Goal: Communication & Community: Answer question/provide support

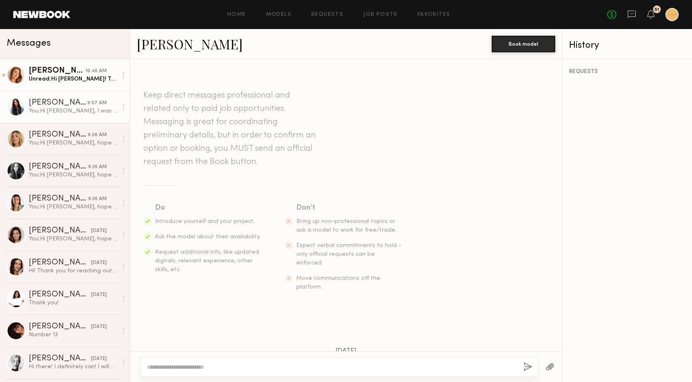
scroll to position [676, 0]
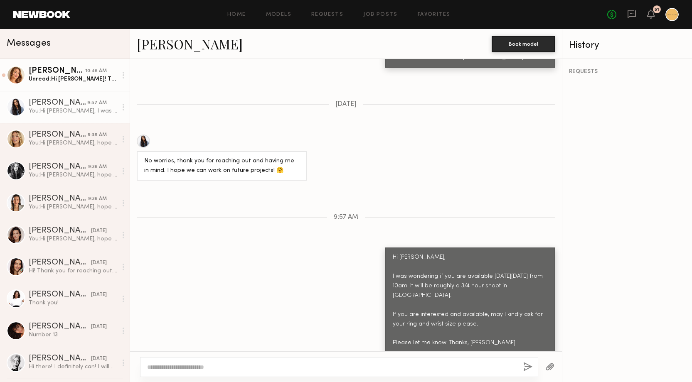
click at [75, 73] on div "Karissa Y." at bounding box center [57, 71] width 57 height 8
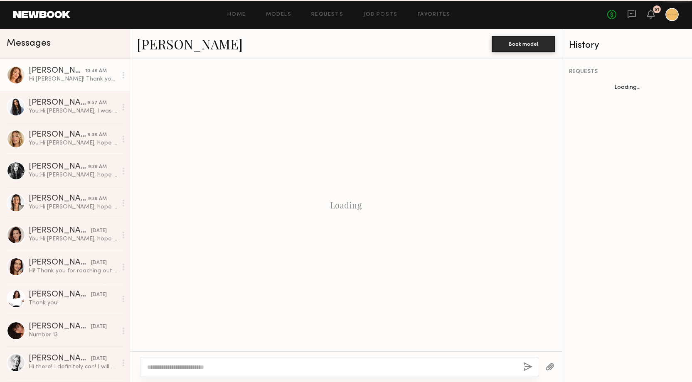
scroll to position [309, 0]
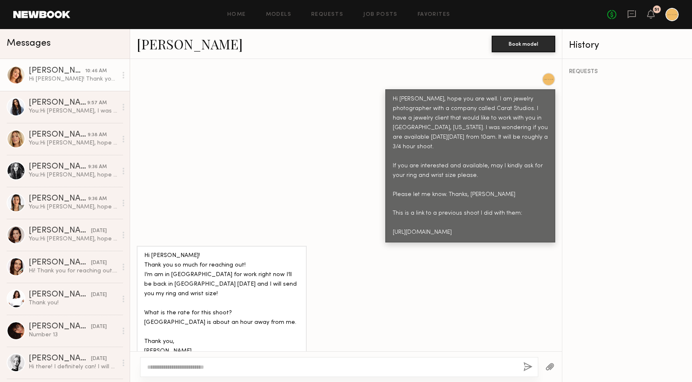
click at [175, 41] on link "Karissa Y." at bounding box center [190, 44] width 106 height 18
click at [210, 364] on textarea at bounding box center [332, 367] width 370 height 8
type textarea "**********"
click at [530, 367] on button "button" at bounding box center [527, 367] width 9 height 10
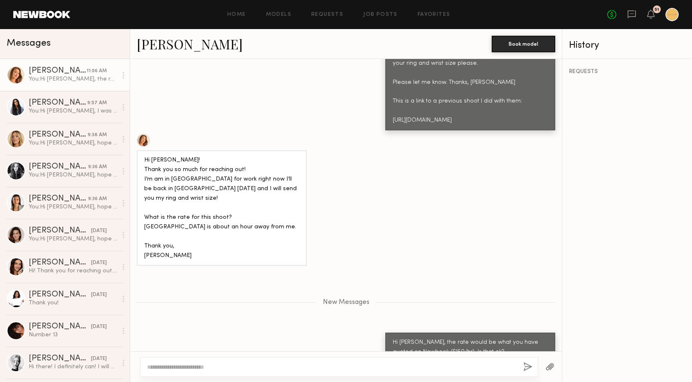
click at [147, 44] on link "Karissa Y." at bounding box center [190, 44] width 106 height 18
click at [197, 367] on textarea at bounding box center [332, 367] width 370 height 8
type textarea "**********"
click at [531, 366] on button "button" at bounding box center [527, 367] width 9 height 10
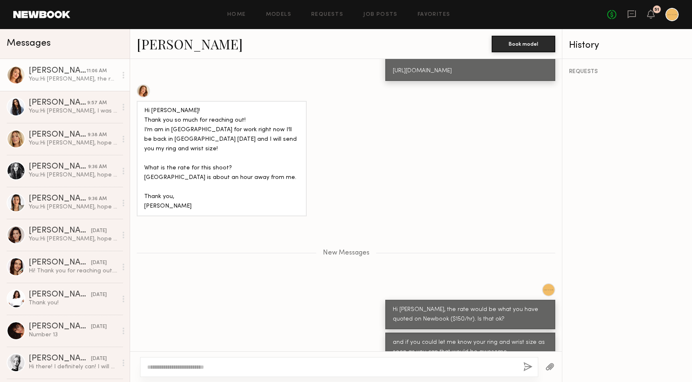
scroll to position [471, 0]
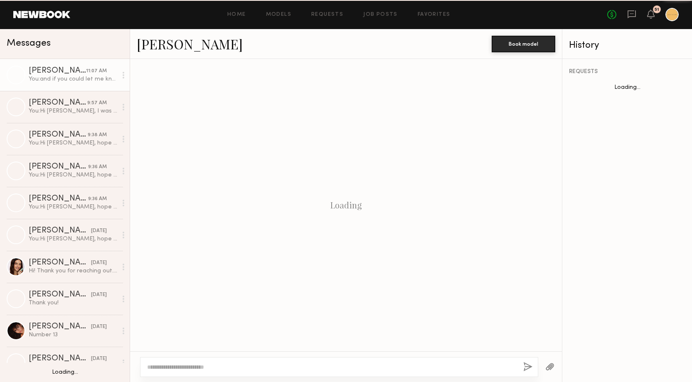
scroll to position [398, 0]
